Goal: Information Seeking & Learning: Learn about a topic

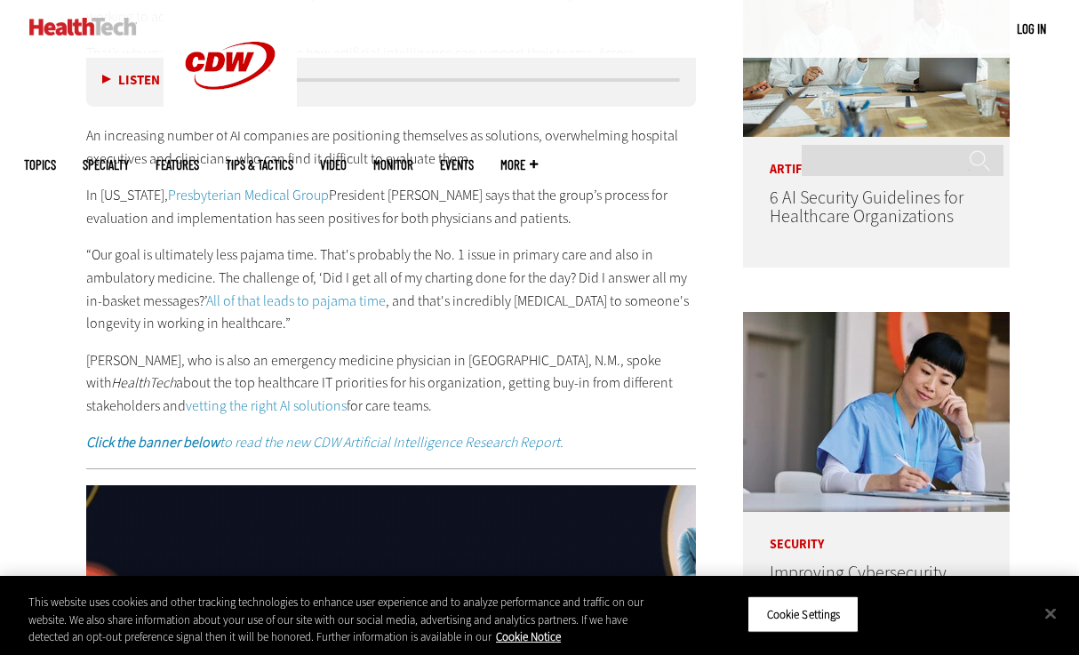
scroll to position [1017, 0]
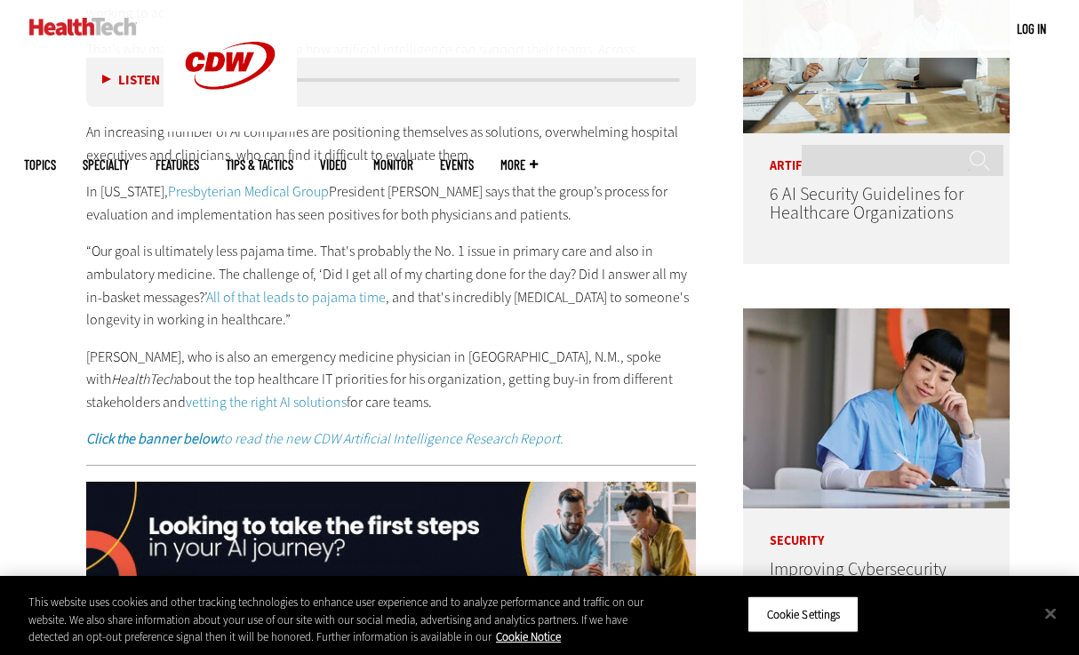
click at [364, 274] on p "“Our goal is ultimately less pajama time. That's probably the No. 1 issue in pr…" at bounding box center [391, 285] width 610 height 91
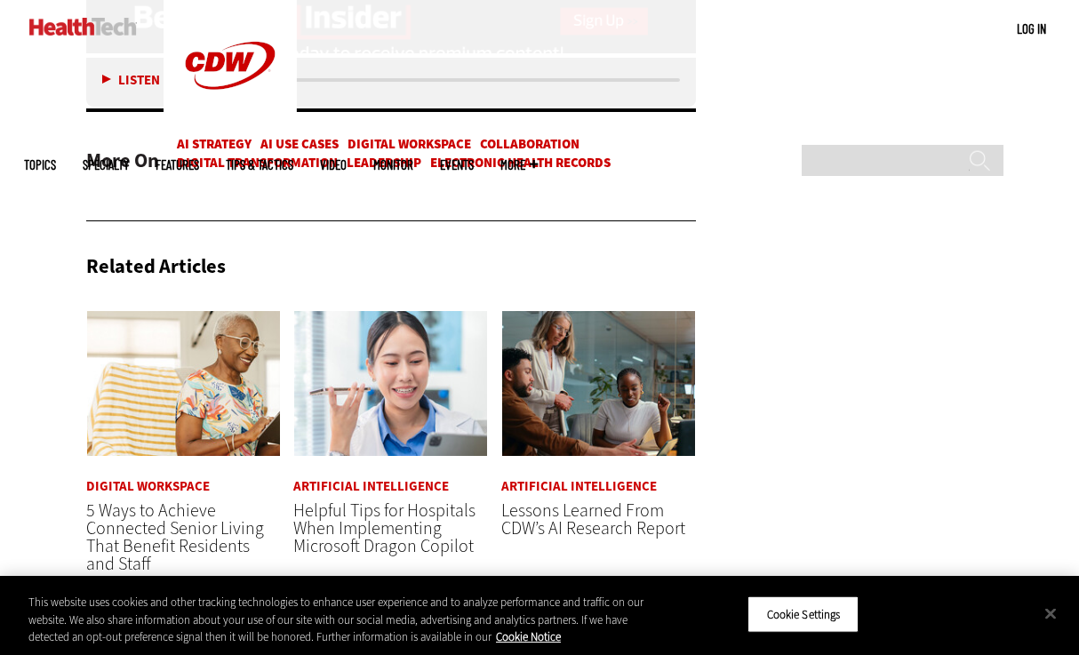
scroll to position [3966, 0]
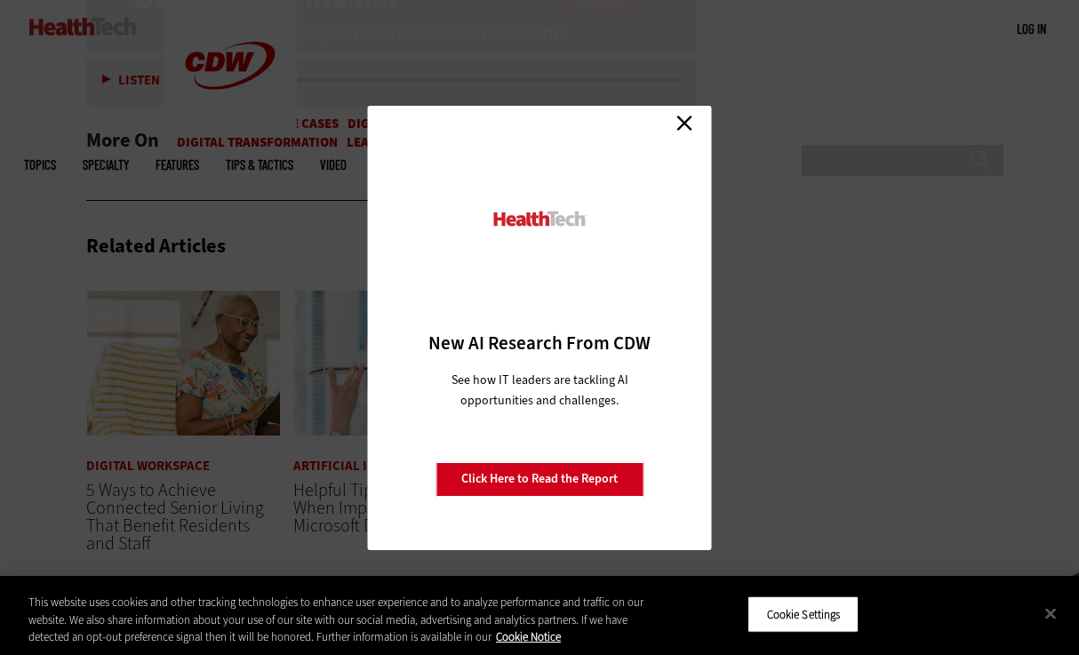
click at [691, 128] on link "Close" at bounding box center [684, 123] width 27 height 27
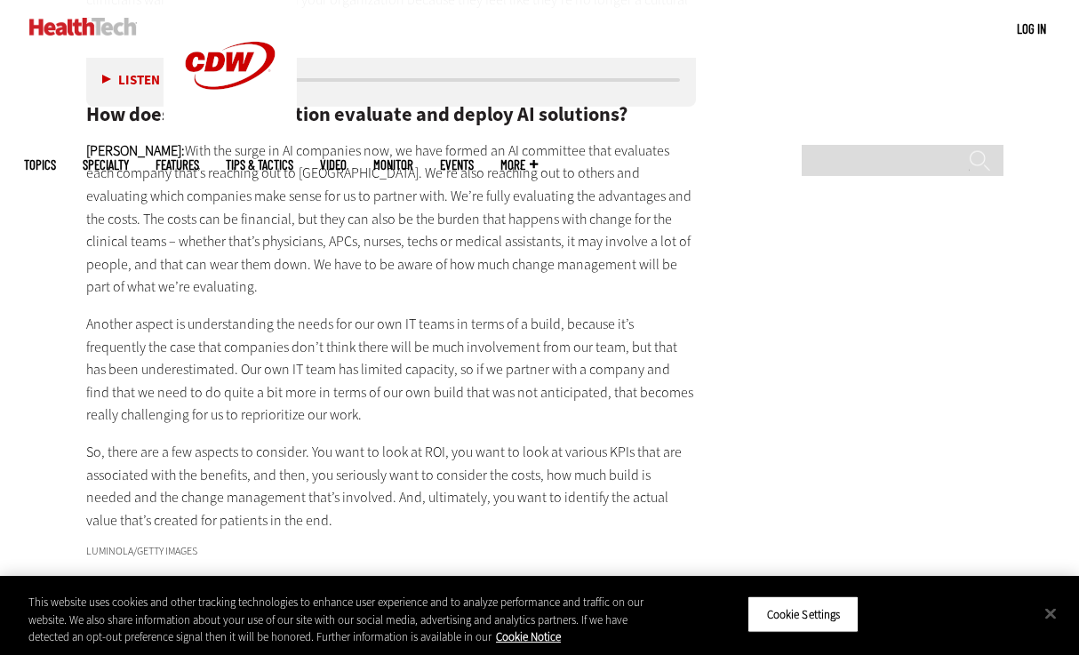
scroll to position [3300, 0]
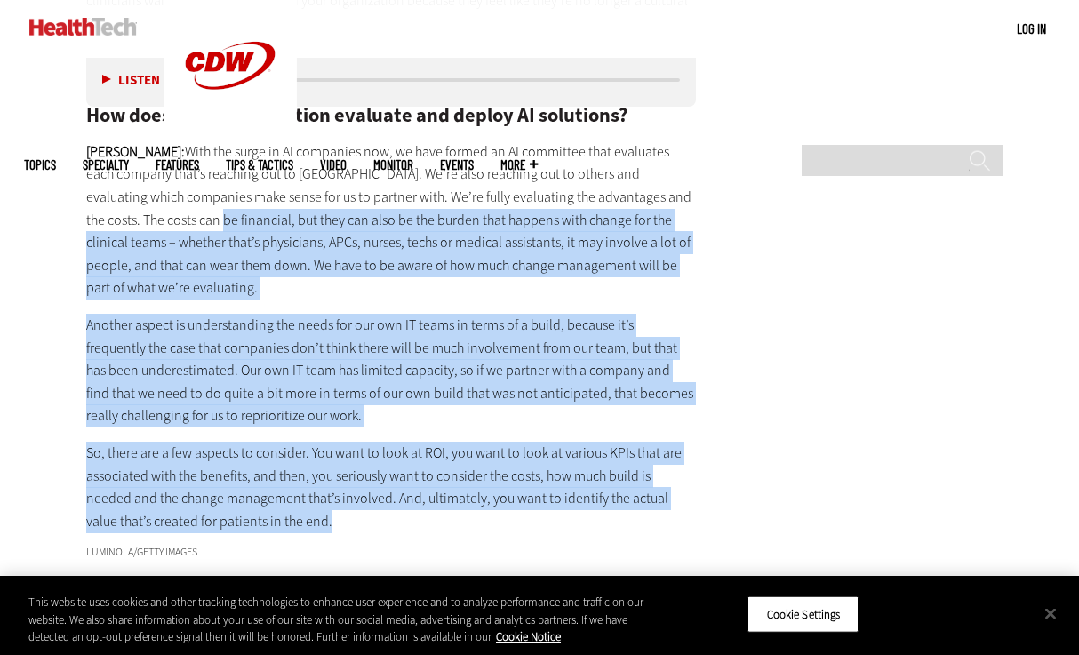
drag, startPoint x: 273, startPoint y: 460, endPoint x: 149, endPoint y: 172, distance: 313.4
click at [149, 172] on div "HEALTHTECH: How have you gotten buy-in from clinicians and other stakeholders f…" at bounding box center [391, 188] width 610 height 688
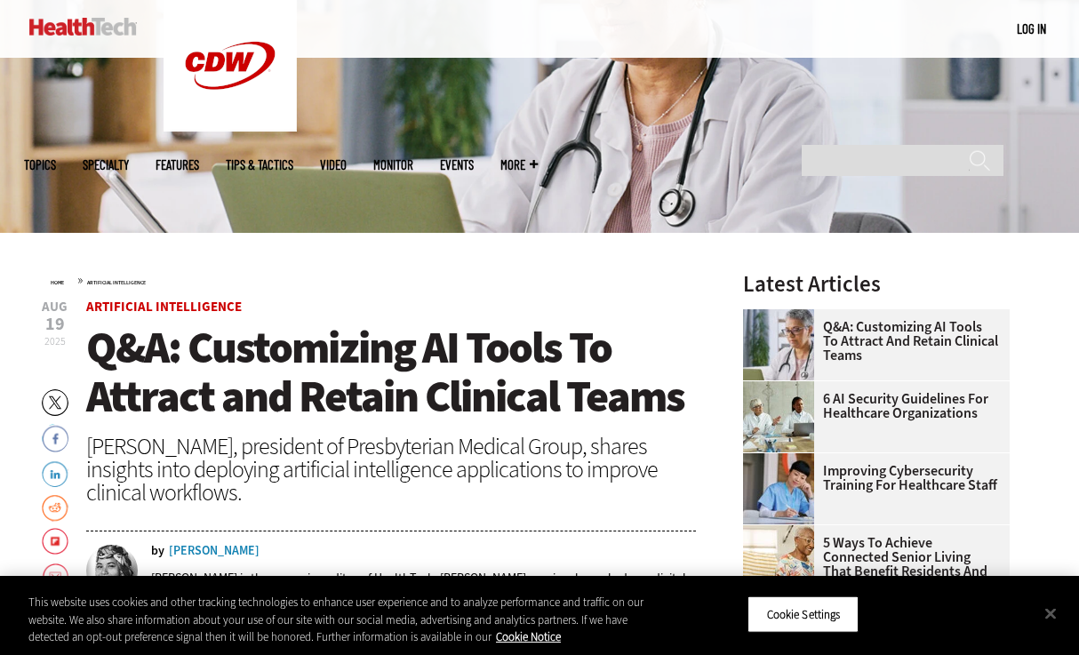
scroll to position [305, 0]
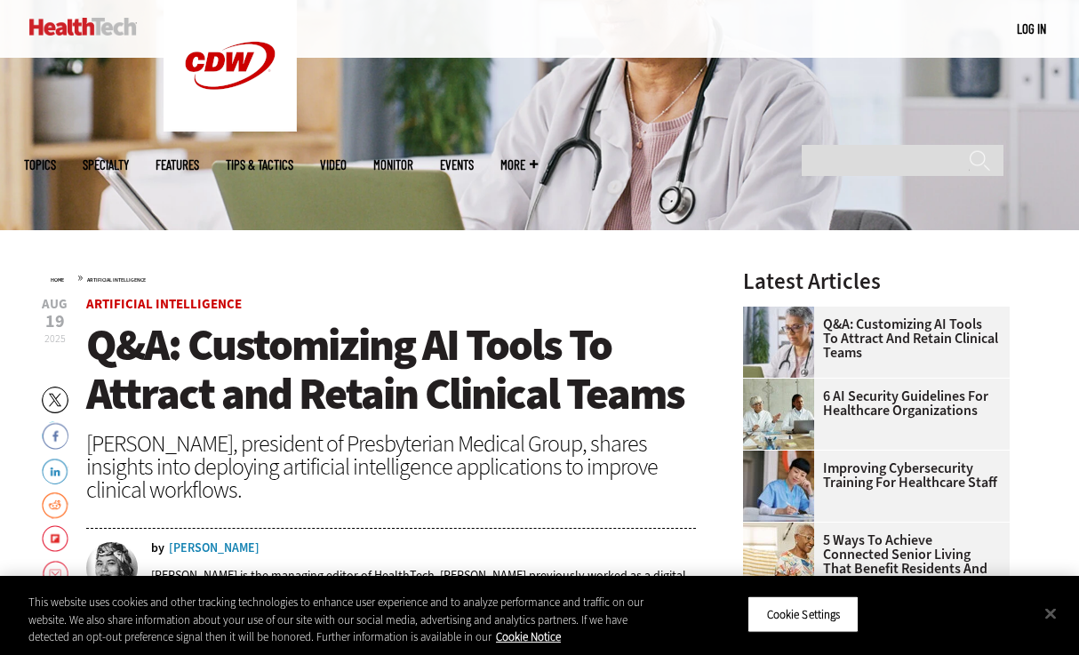
drag, startPoint x: 275, startPoint y: 489, endPoint x: 93, endPoint y: 344, distance: 232.1
click at [93, 344] on header "Aug 19 2025 Twitter Facebook LinkedIn Reddit Flipboard Email Artificial Intelli…" at bounding box center [391, 460] width 610 height 325
copy header "Q&A: Customizing AI Tools To Attract and Retain Clinical Teams Dr. Darren Shafe…"
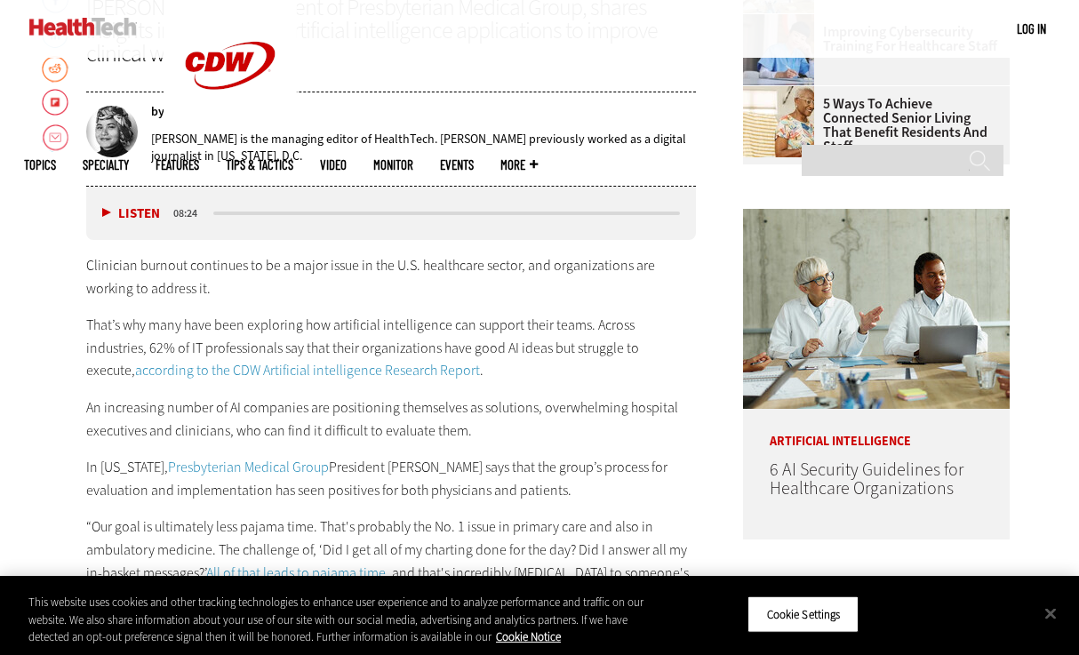
scroll to position [745, 0]
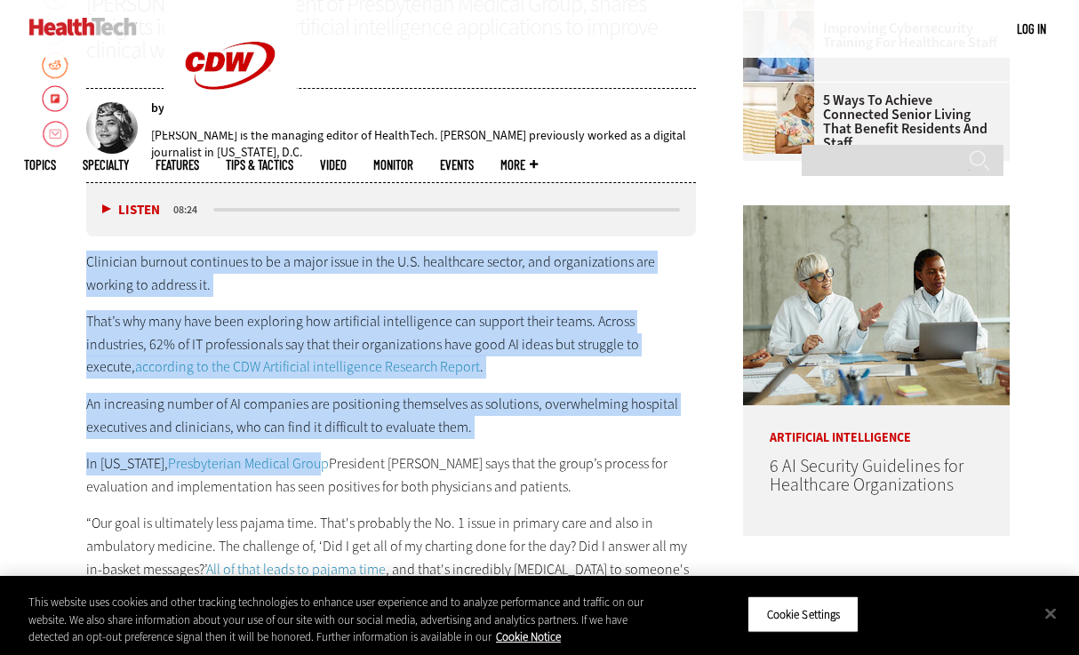
drag, startPoint x: 84, startPoint y: 264, endPoint x: 323, endPoint y: 472, distance: 317.0
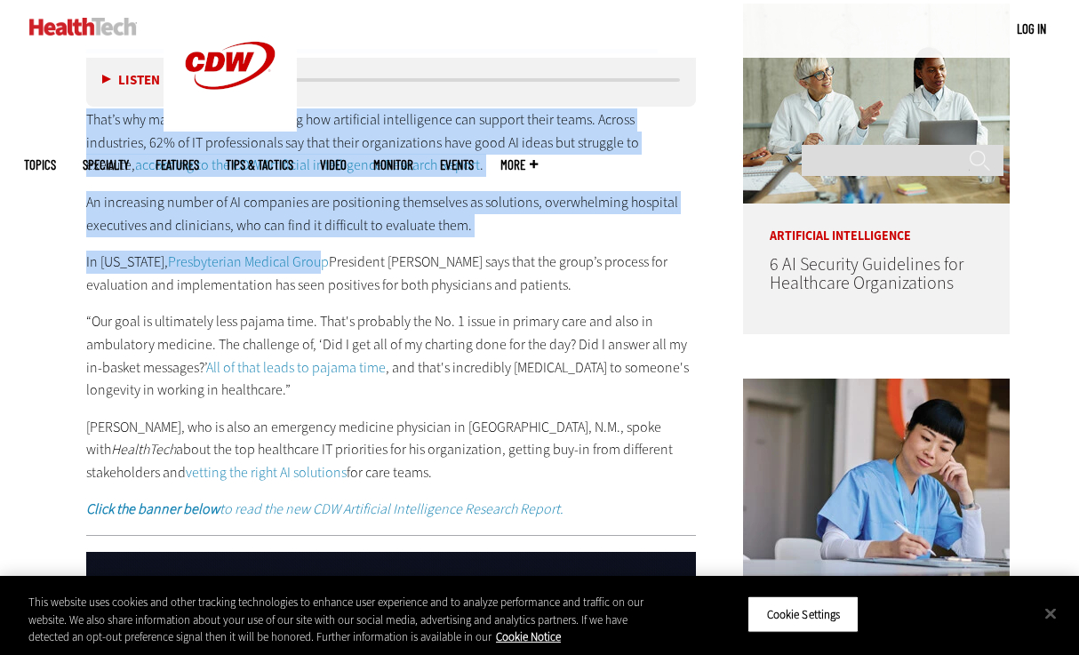
scroll to position [910, 0]
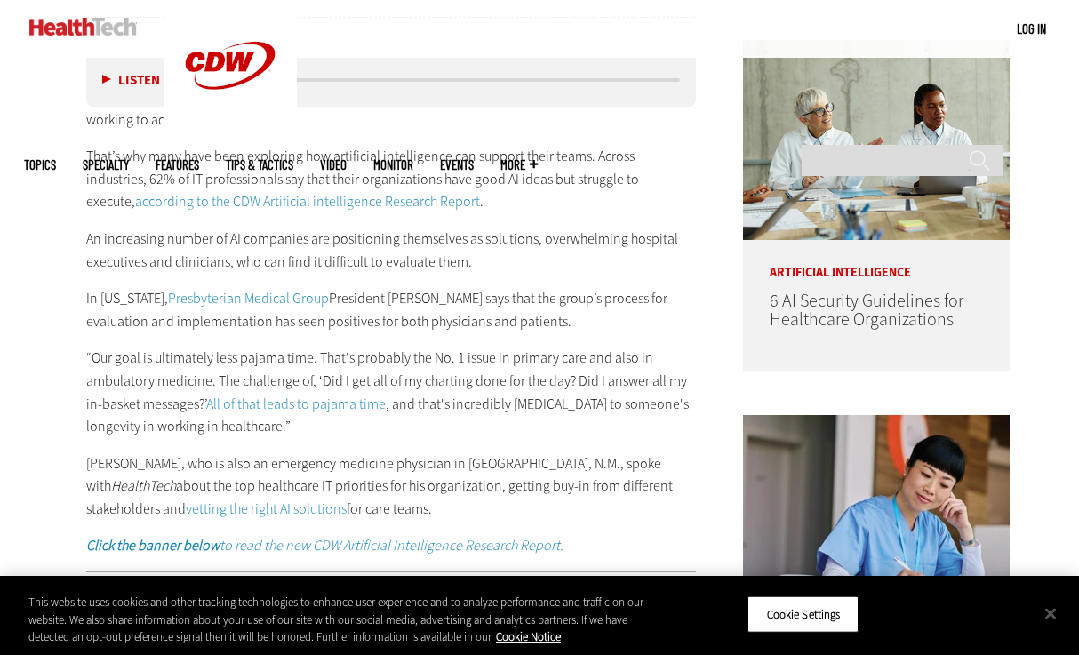
click at [316, 506] on p "Shafer, who is also an emergency medicine physician in Albuquerque, N.M., spoke…" at bounding box center [391, 486] width 610 height 68
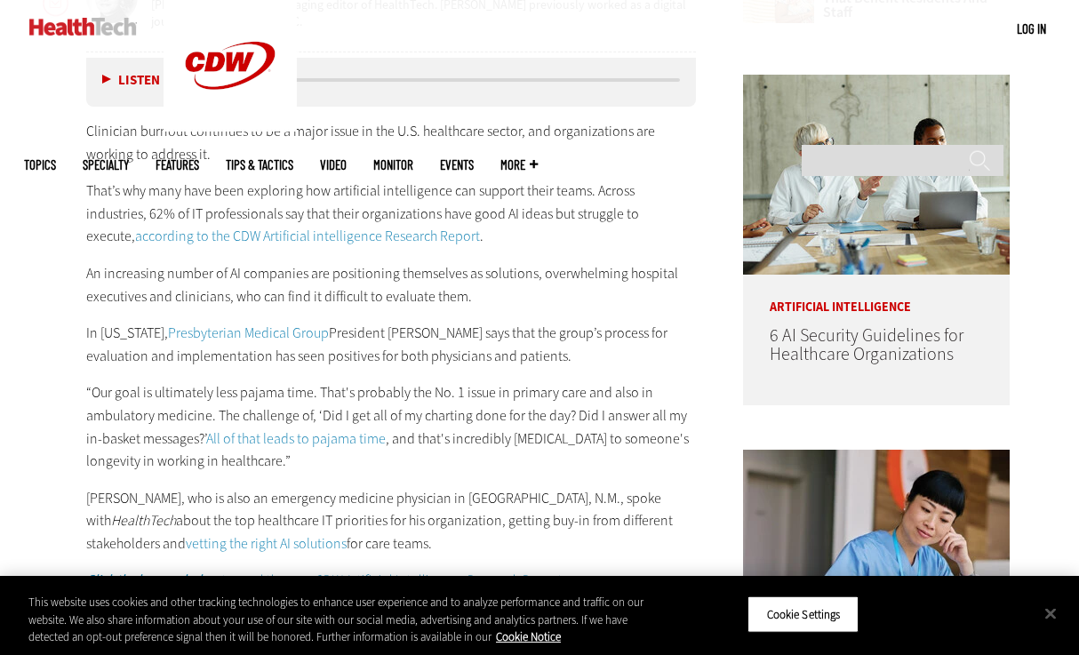
scroll to position [872, 0]
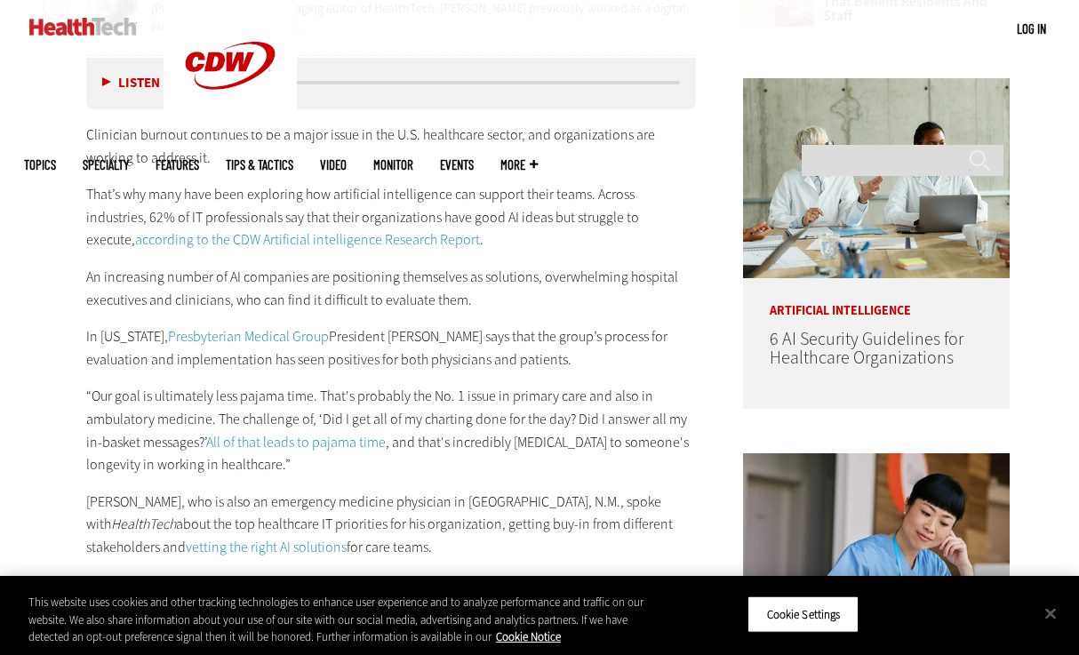
drag, startPoint x: 314, startPoint y: 549, endPoint x: 70, endPoint y: 127, distance: 487.5
copy div "Clinician burnout continues to be a major issue in the U.S. healthcare sector, …"
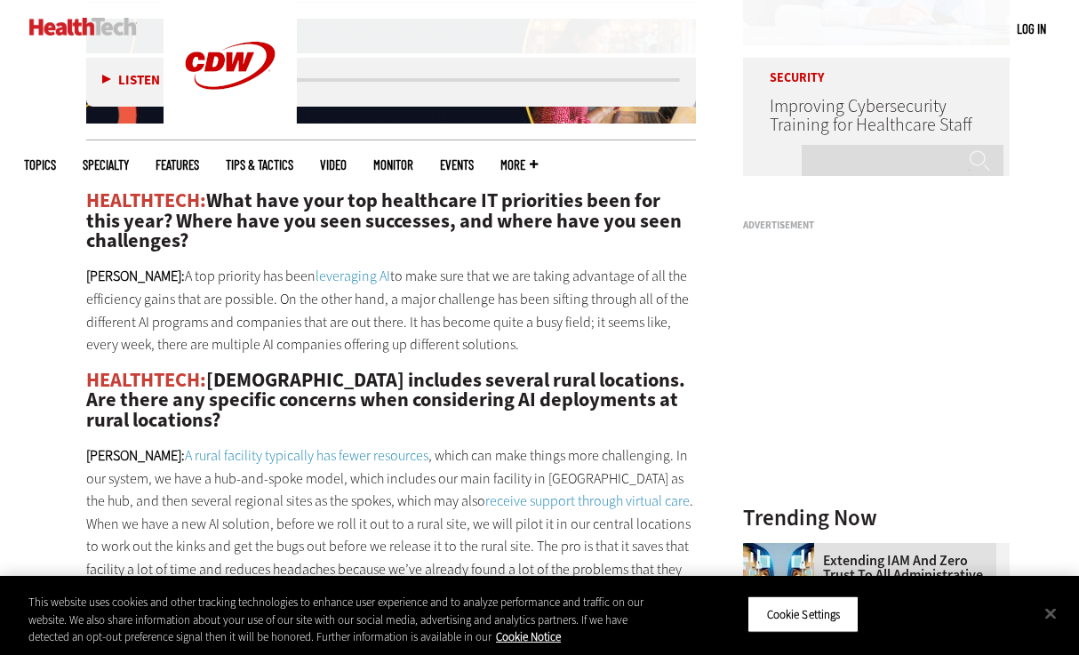
scroll to position [1444, 0]
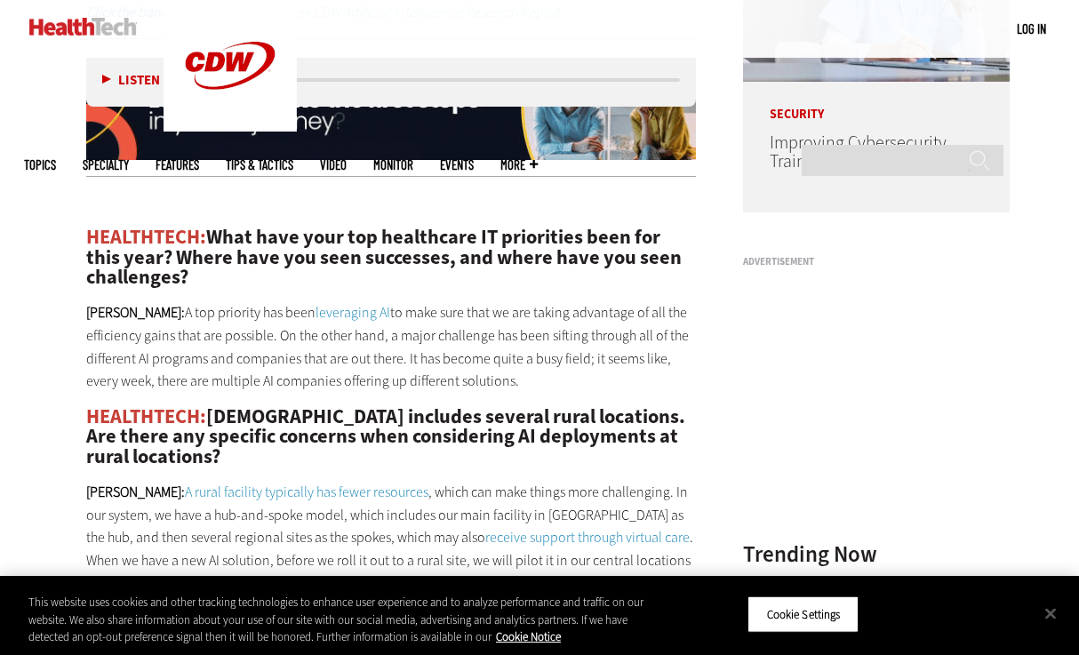
drag, startPoint x: 539, startPoint y: 386, endPoint x: -66, endPoint y: 226, distance: 625.3
copy div "HEALTHTECH: What have your top healthcare IT priorities been for this year? Whe…"
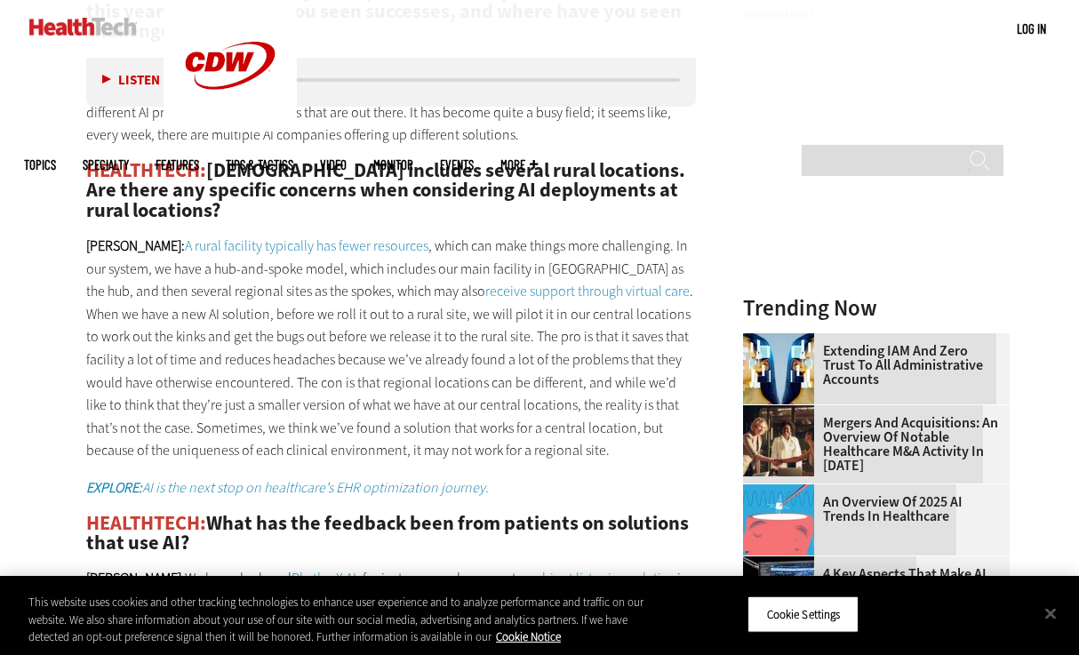
scroll to position [1689, 0]
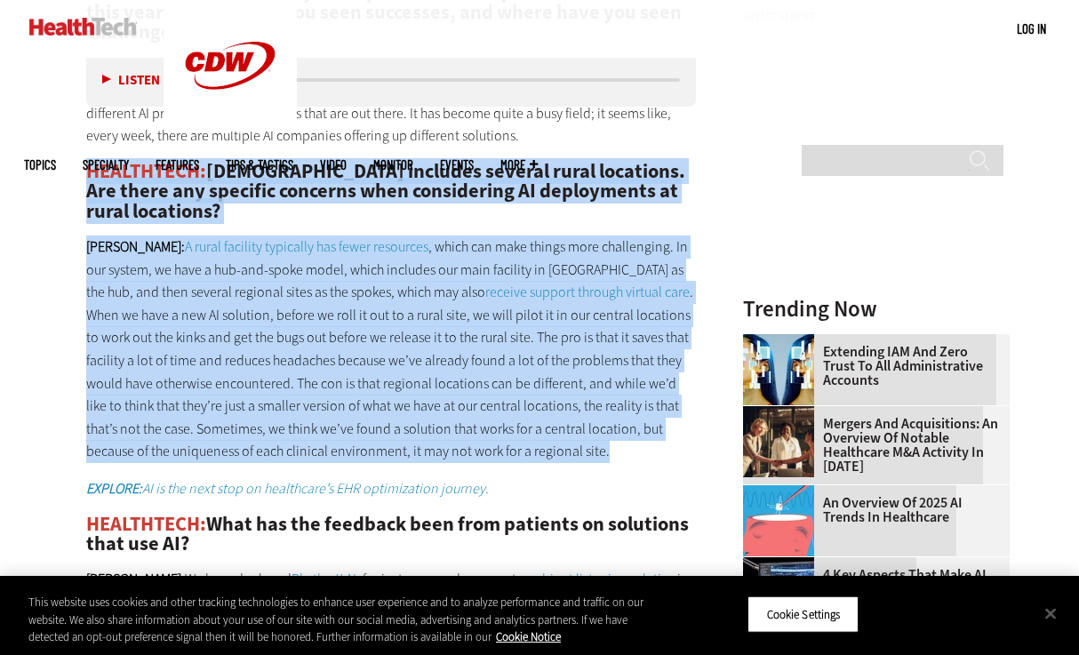
drag, startPoint x: 549, startPoint y: 451, endPoint x: 67, endPoint y: 163, distance: 561.4
copy div "HEALTHTECH: Presbyterian includes several rural locations. Are there any specif…"
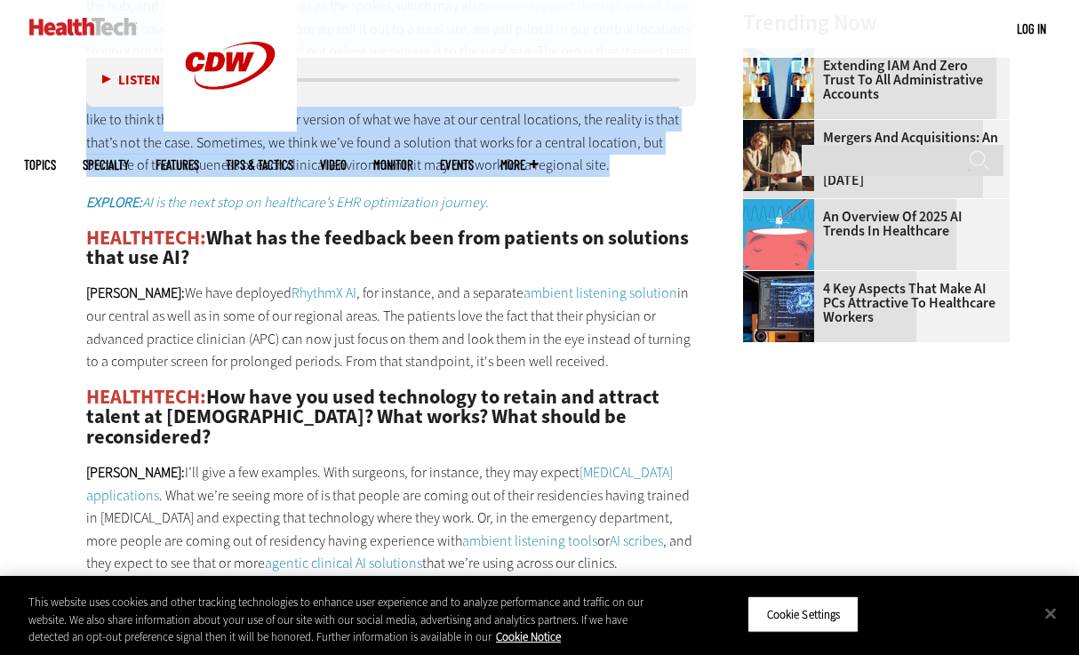
scroll to position [1977, 0]
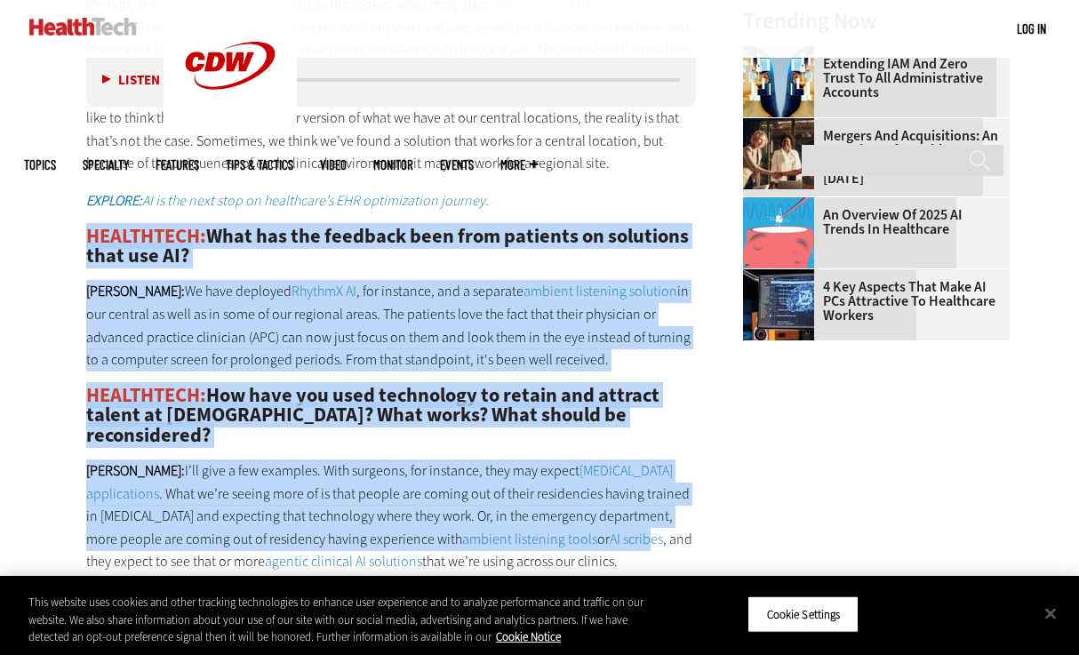
drag, startPoint x: 82, startPoint y: 236, endPoint x: 573, endPoint y: 520, distance: 567.2
click at [573, 521] on article "Aug 19 2025 Twitter Facebook LinkedIn Reddit Flipboard Email Artificial Intelli…" at bounding box center [373, 588] width 645 height 3925
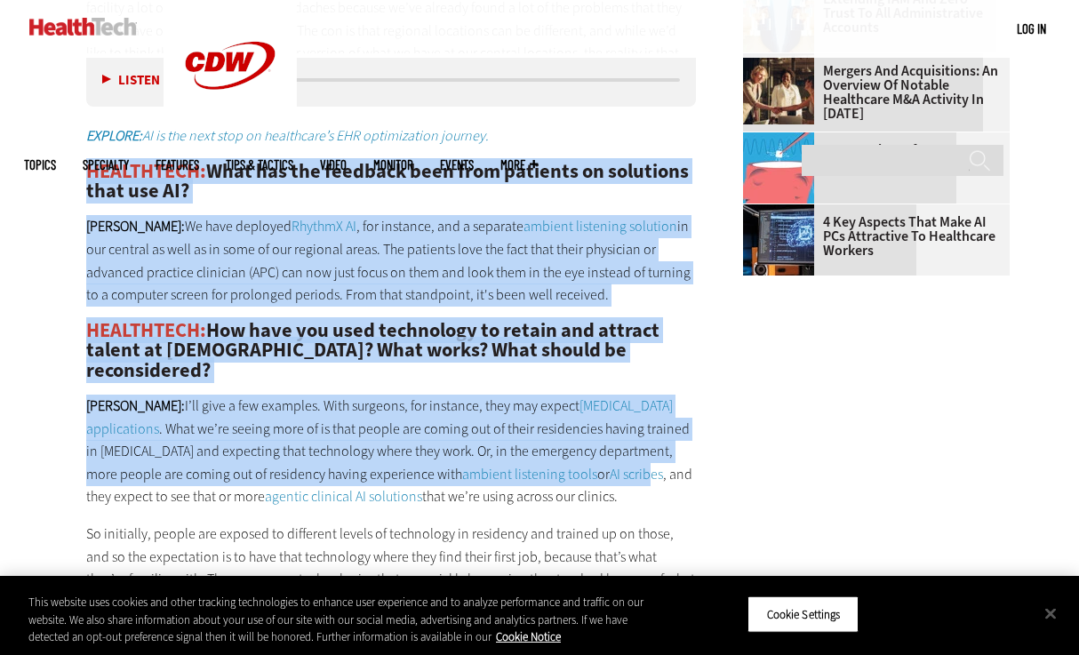
scroll to position [2043, 0]
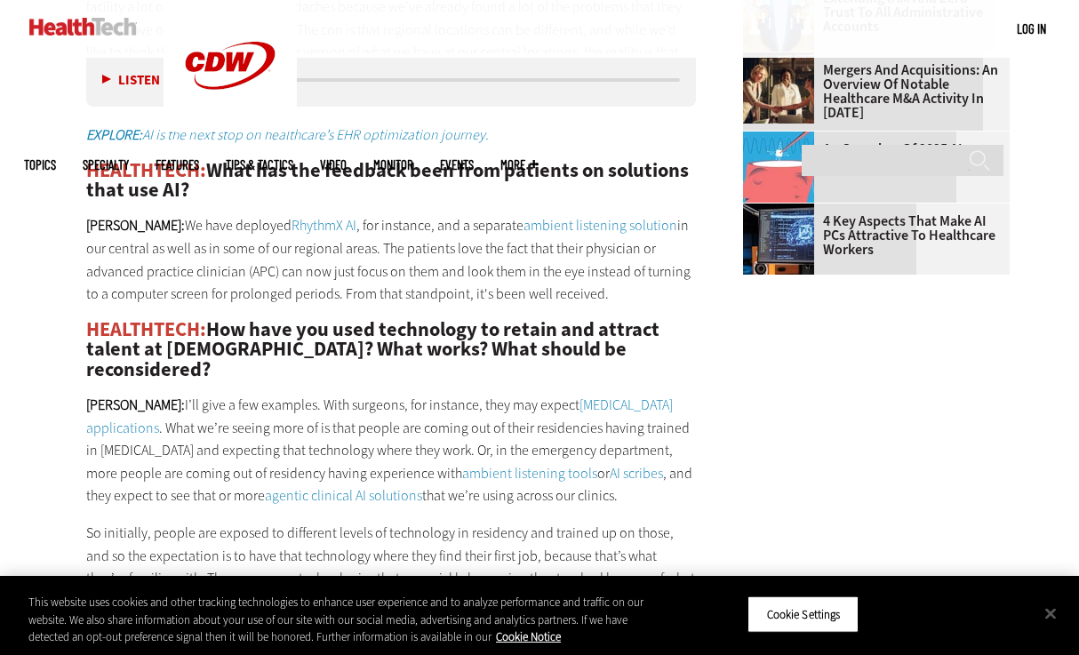
click at [638, 280] on p "SHAFER: We have deployed RhythmX AI , for instance, and a separate ambient list…" at bounding box center [391, 259] width 610 height 91
drag, startPoint x: 617, startPoint y: 298, endPoint x: 50, endPoint y: 162, distance: 583.3
click at [51, 162] on article "Aug 19 2025 Twitter Facebook LinkedIn Reddit Flipboard Email Artificial Intelli…" at bounding box center [373, 522] width 645 height 3925
copy div "HEALTHTECH: What has the feedback been from patients on solutions that use AI? …"
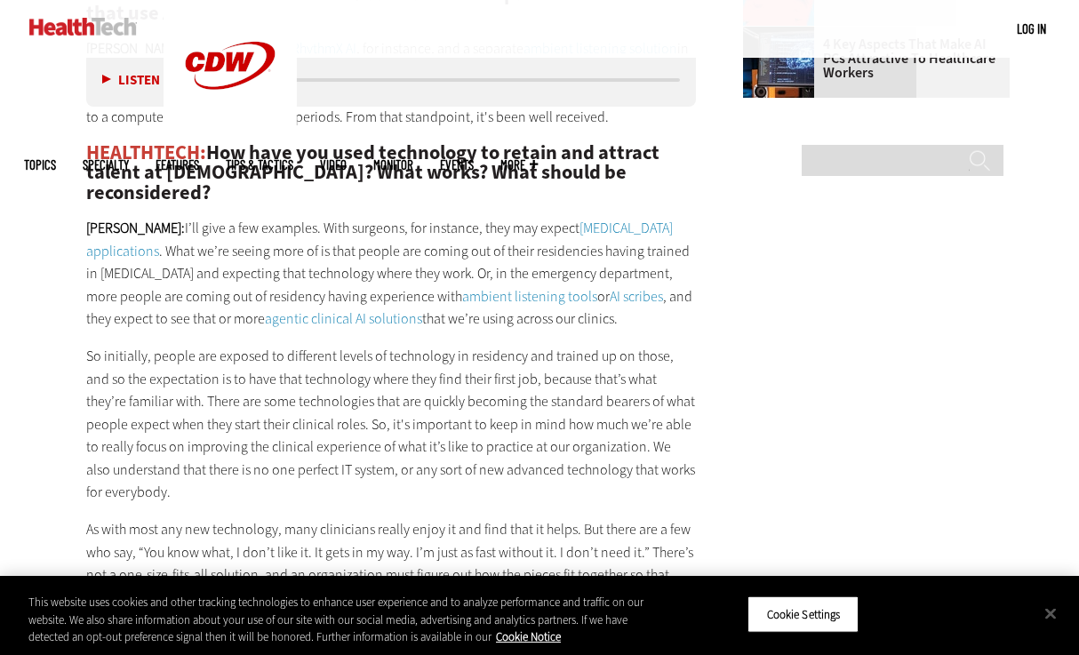
scroll to position [2221, 0]
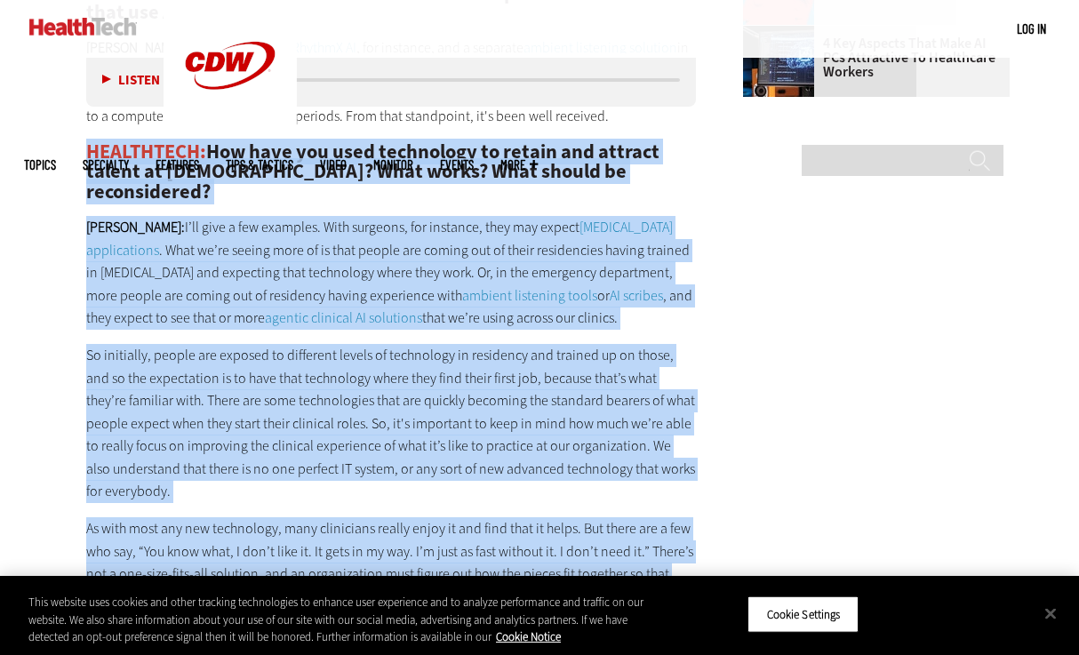
drag, startPoint x: 90, startPoint y: 149, endPoint x: 502, endPoint y: 573, distance: 590.9
click at [502, 573] on div "HEALTHTECH: What have your top healthcare IT priorities been for this year? Whe…" at bounding box center [391, 64] width 610 height 1300
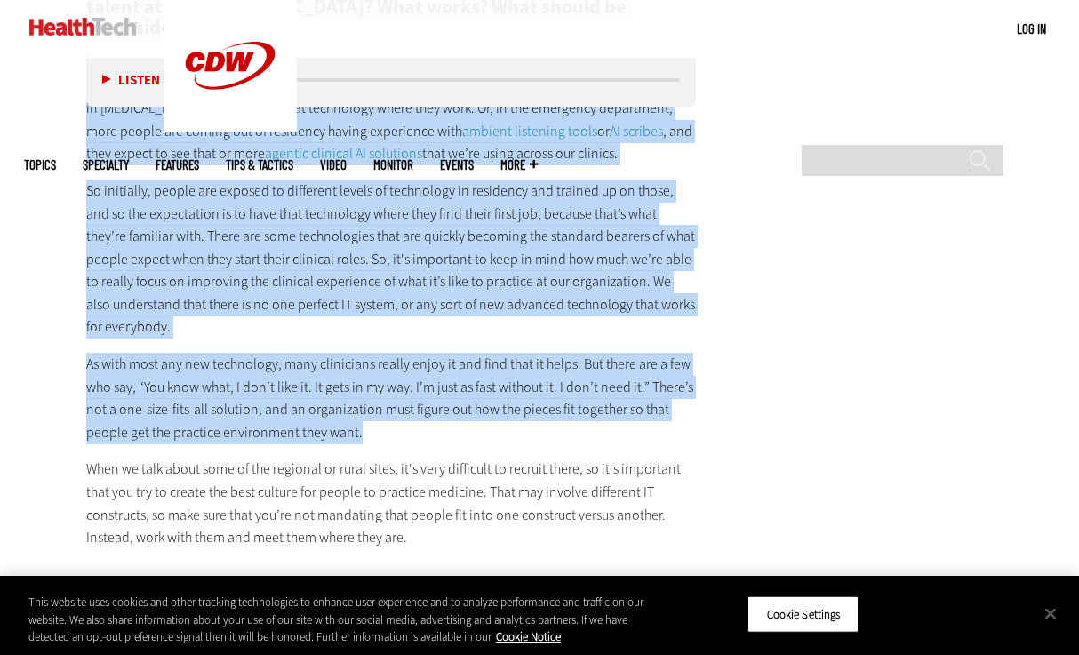
scroll to position [2389, 0]
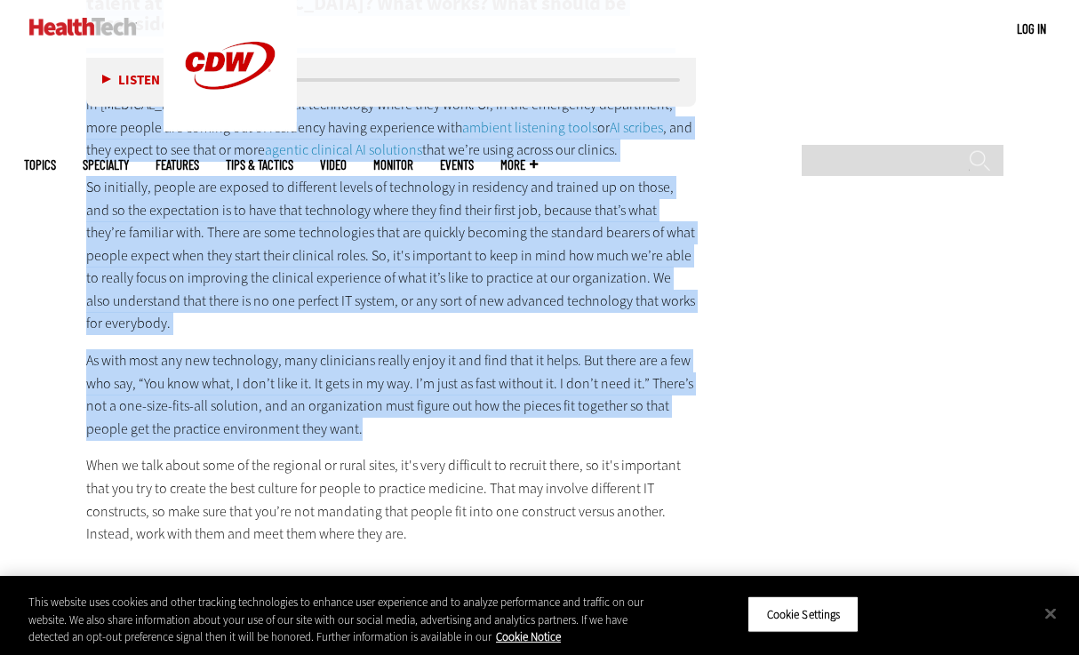
copy div "HEALTHTECH: How have you used technology to retain and attract talent at Presby…"
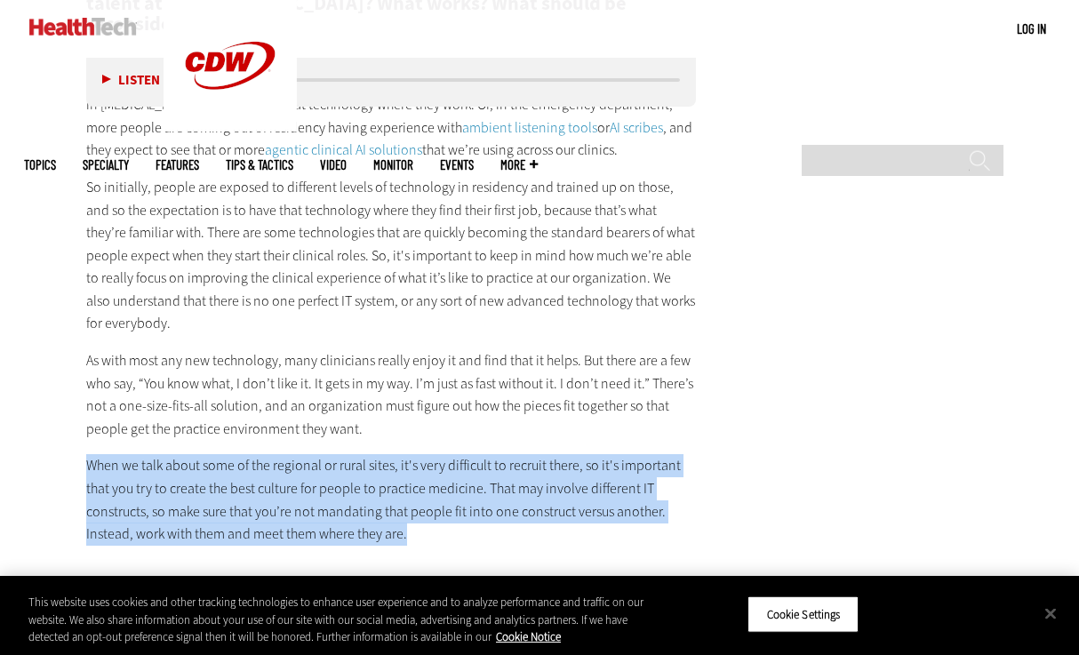
drag, startPoint x: 423, startPoint y: 517, endPoint x: 46, endPoint y: 439, distance: 385.0
click at [46, 439] on main "Home » Artificial Intelligence Close New AI Research From CDW See how IT leader…" at bounding box center [539, 155] width 1031 height 4019
copy p "When we talk about some of the regional or rural sites, it's very difficult to …"
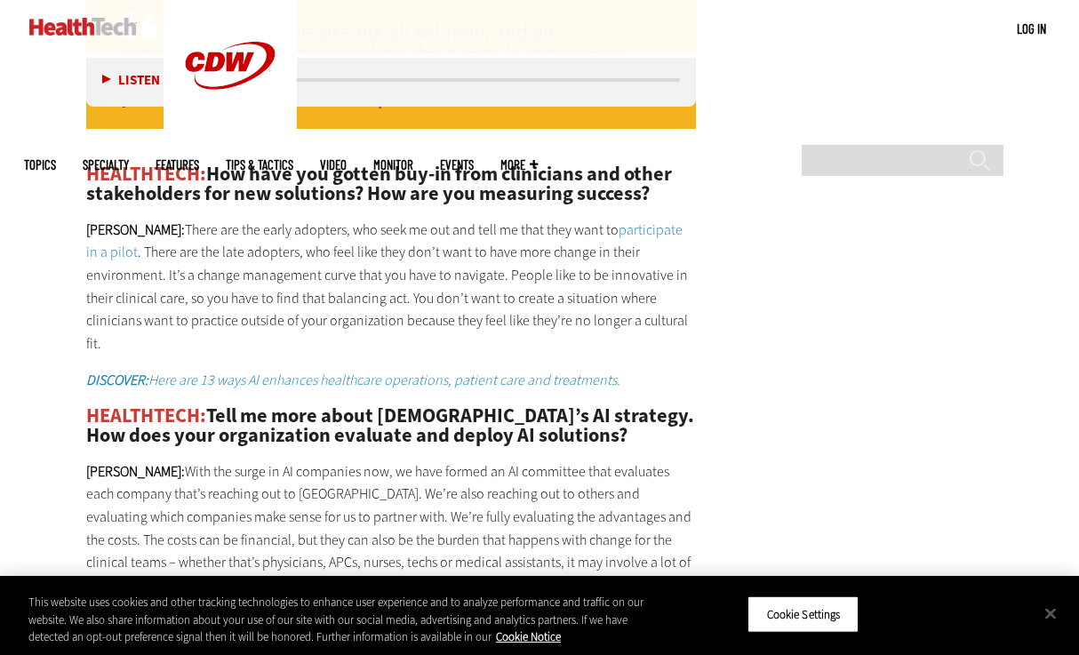
scroll to position [2983, 0]
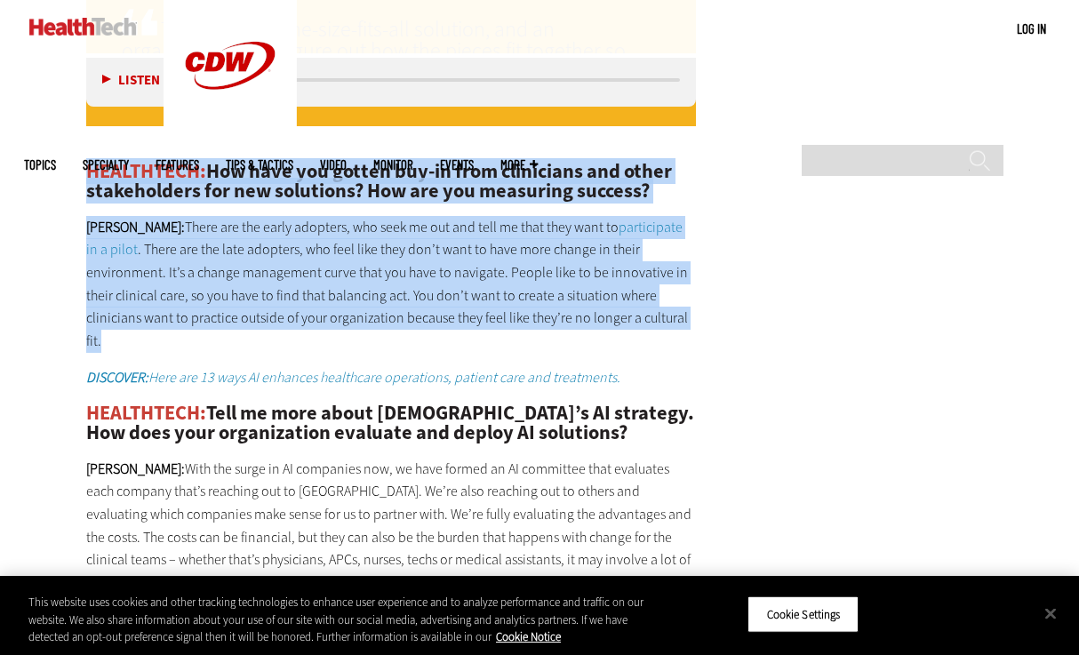
drag, startPoint x: 84, startPoint y: 145, endPoint x: 625, endPoint y: 290, distance: 559.6
copy div "HEALTHTECH: How have you gotten buy-in from clinicians and other stakeholders f…"
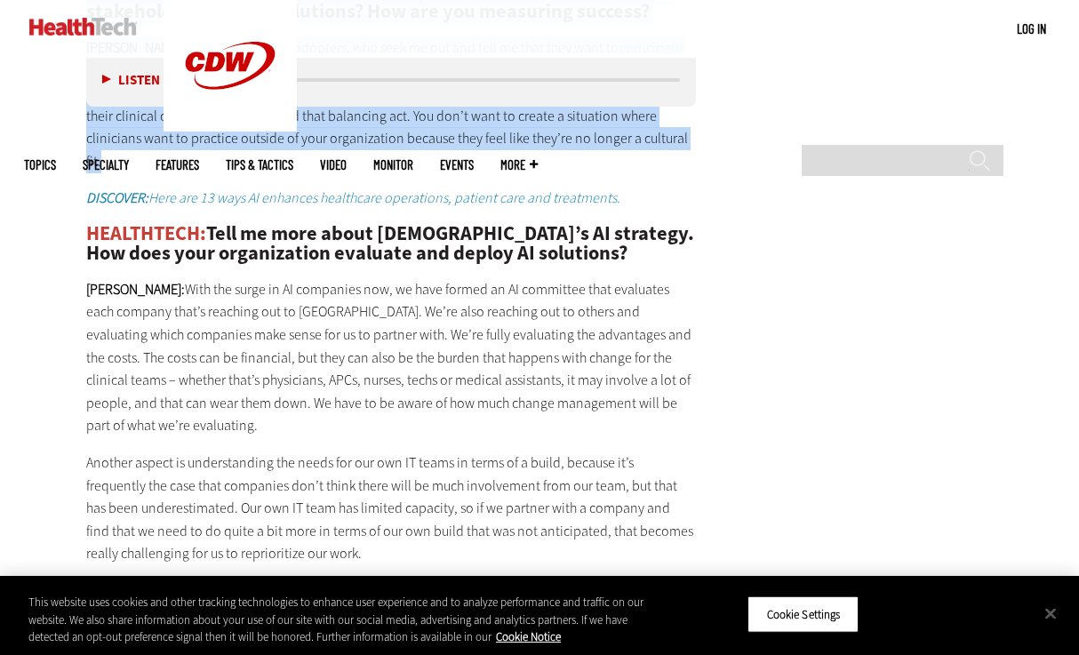
scroll to position [3173, 0]
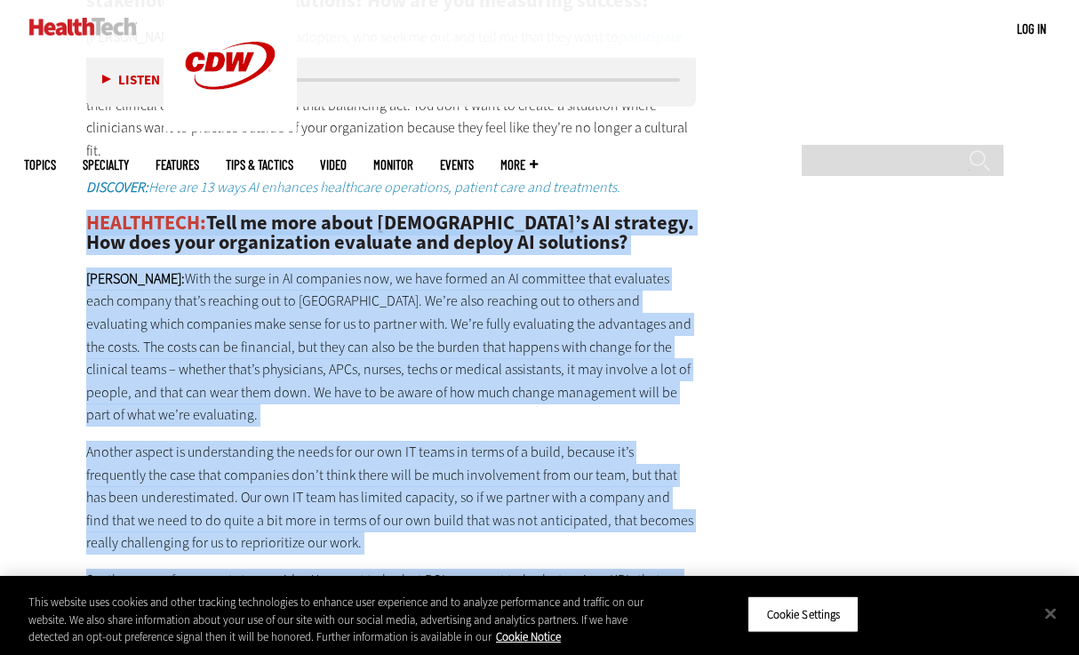
drag, startPoint x: 84, startPoint y: 180, endPoint x: 500, endPoint y: 529, distance: 543.3
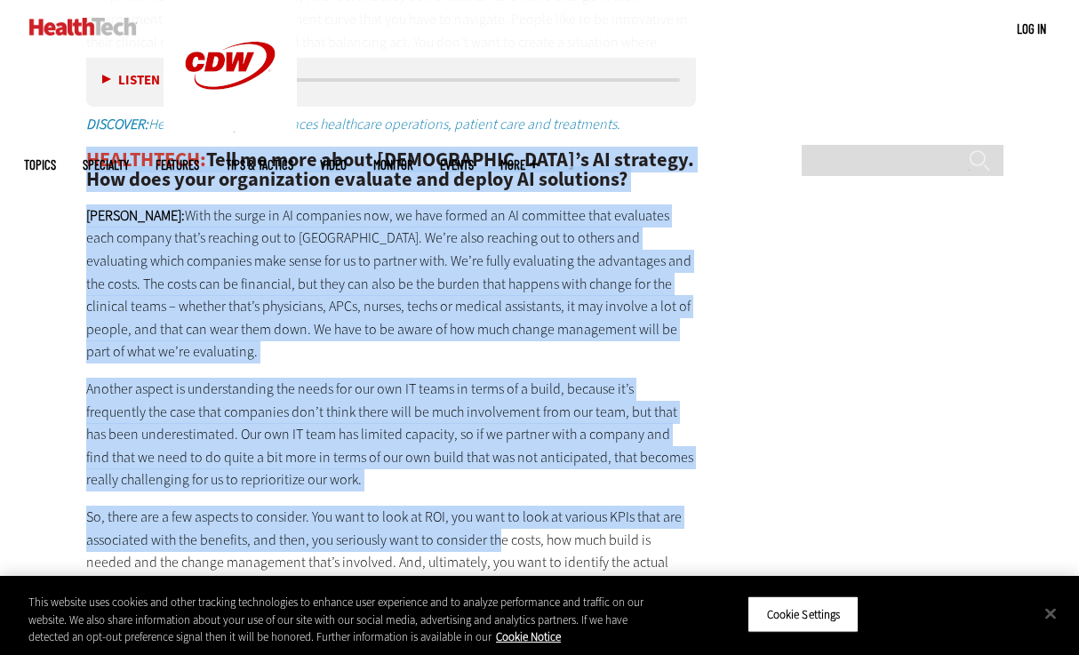
scroll to position [3231, 0]
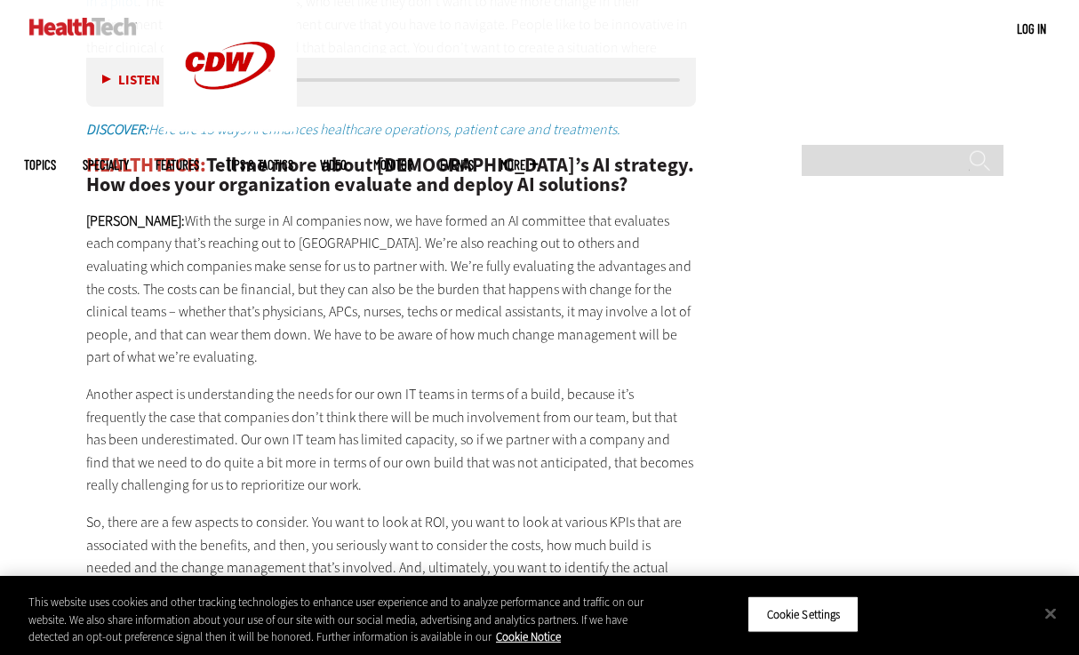
click at [292, 527] on p "So, there are a few aspects to consider. You want to look at ROI, you want to l…" at bounding box center [391, 556] width 610 height 91
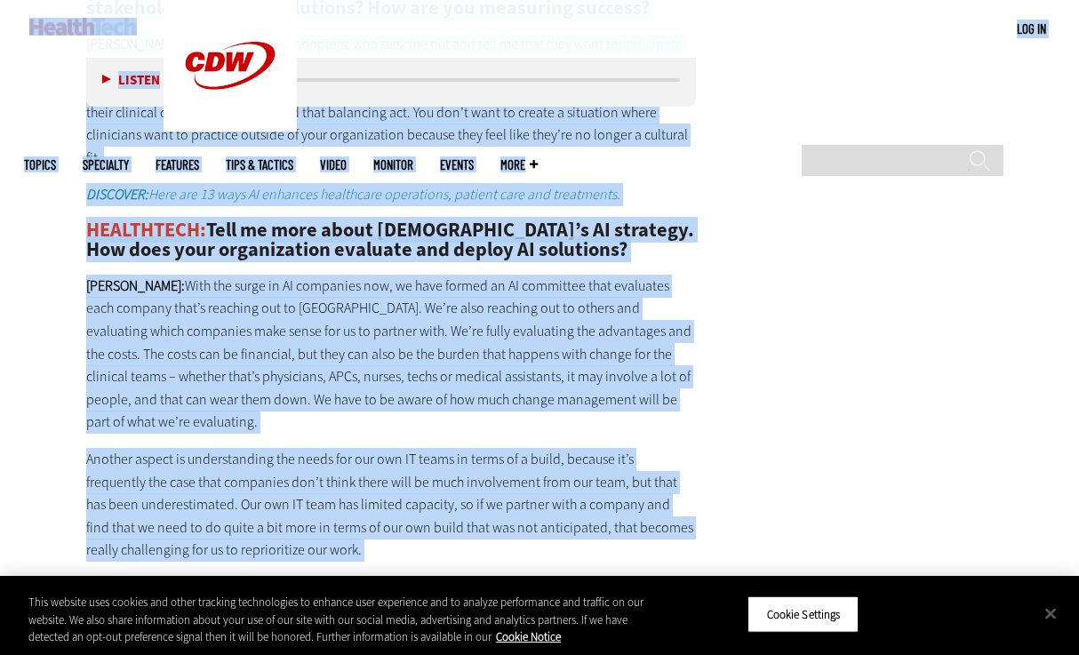
scroll to position [3116, 0]
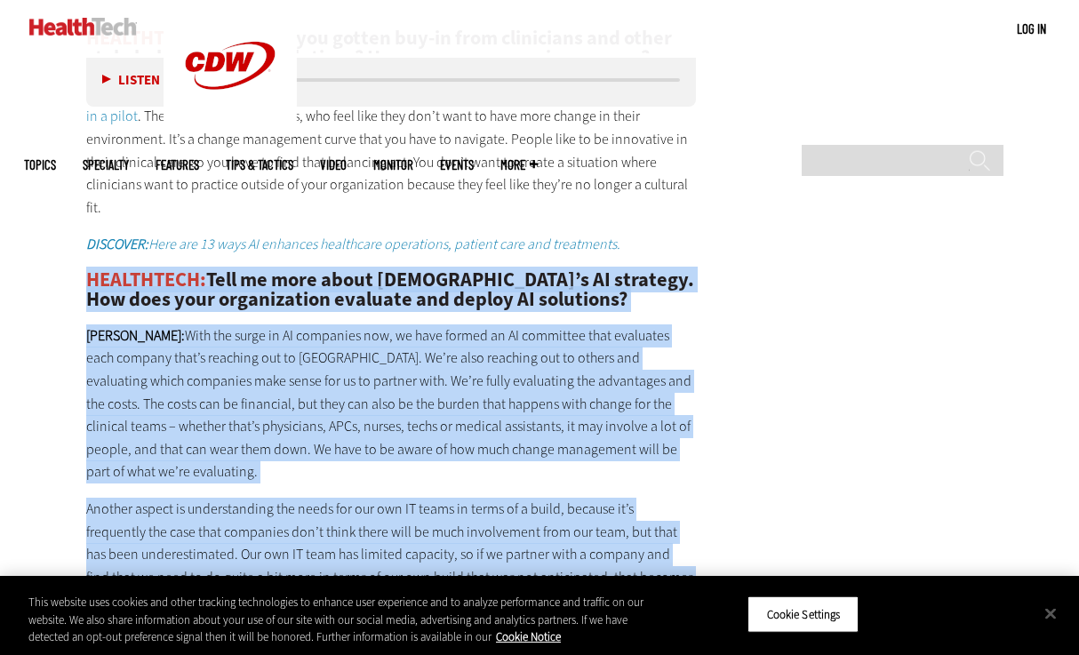
drag, startPoint x: 288, startPoint y: 525, endPoint x: 53, endPoint y: 233, distance: 375.0
copy div "HEALTHTECH: Tell me more about Presbyterian’s AI strategy. How does your organi…"
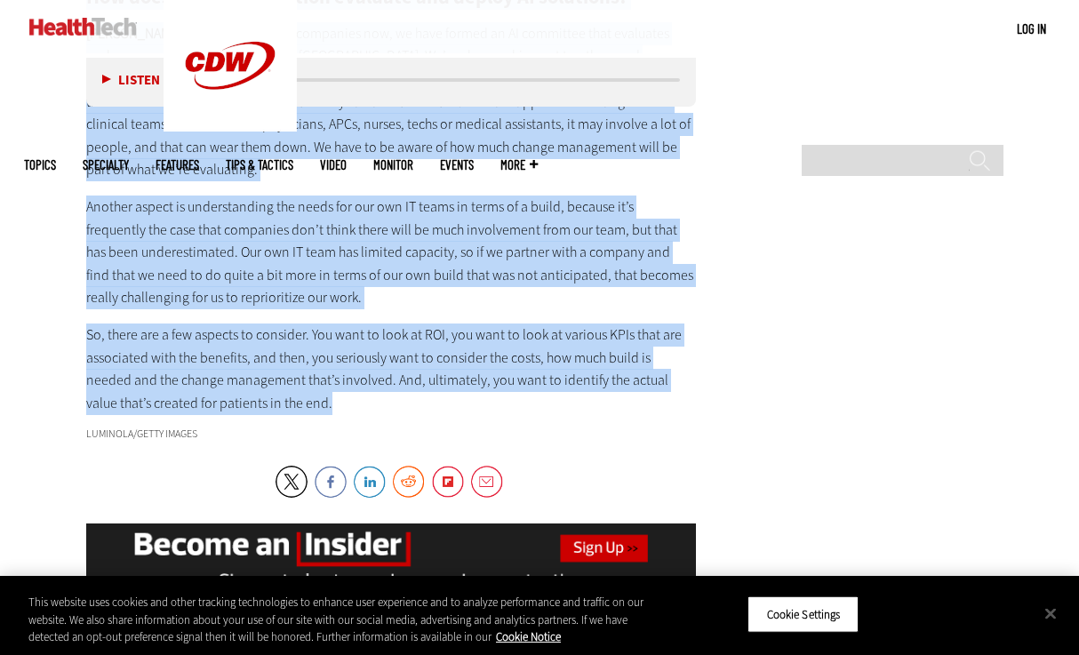
scroll to position [3425, 0]
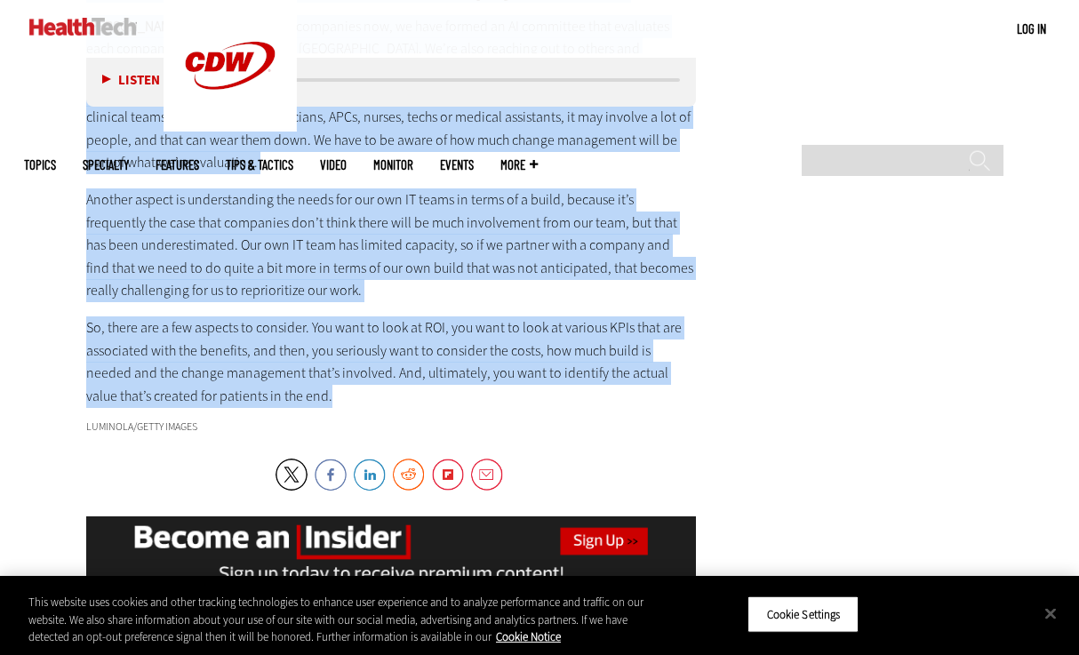
click at [49, 32] on img at bounding box center [83, 27] width 108 height 18
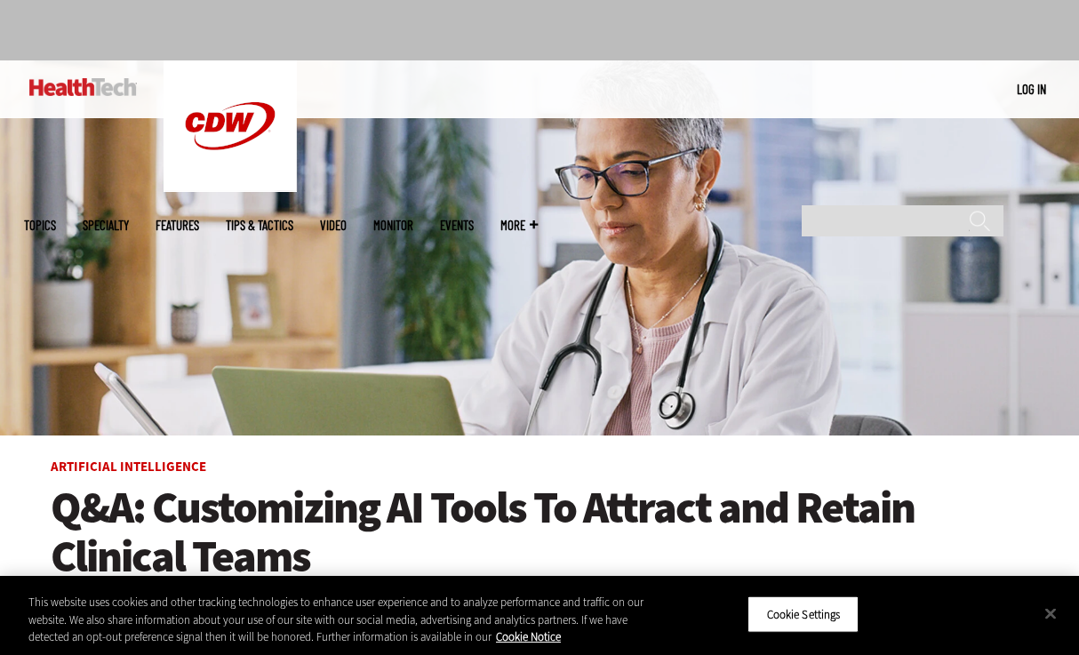
scroll to position [106, 0]
